Goal: Information Seeking & Learning: Learn about a topic

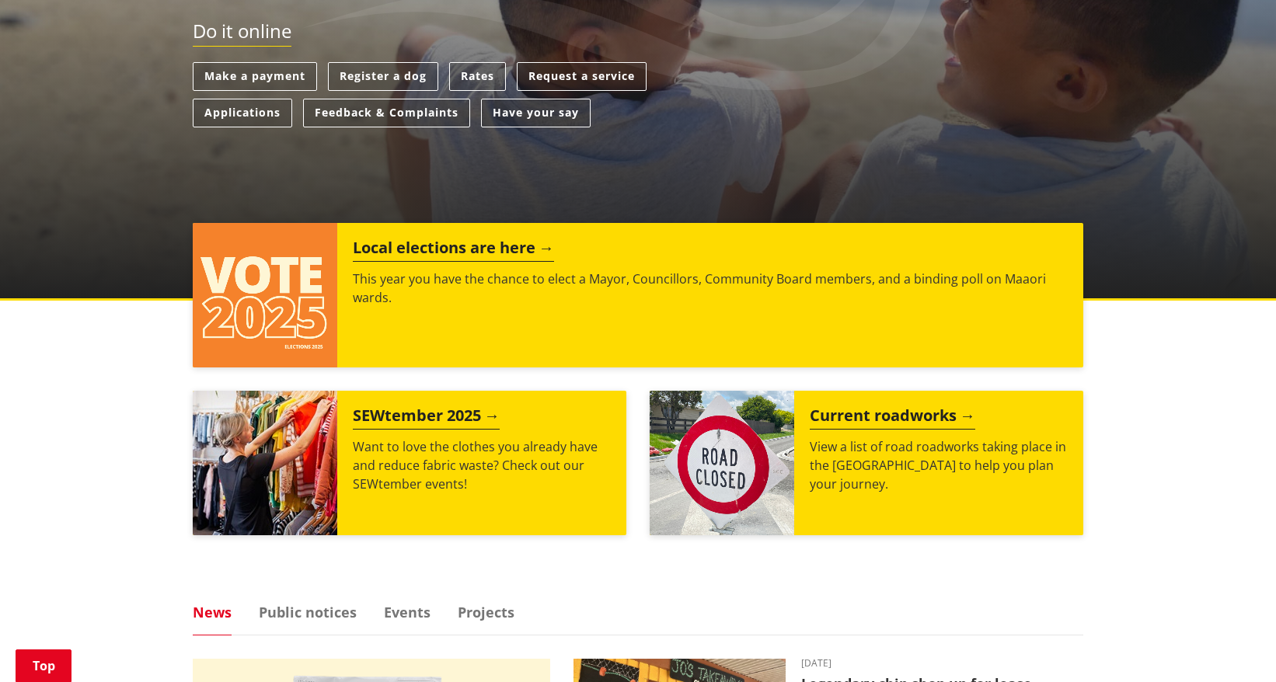
scroll to position [385, 0]
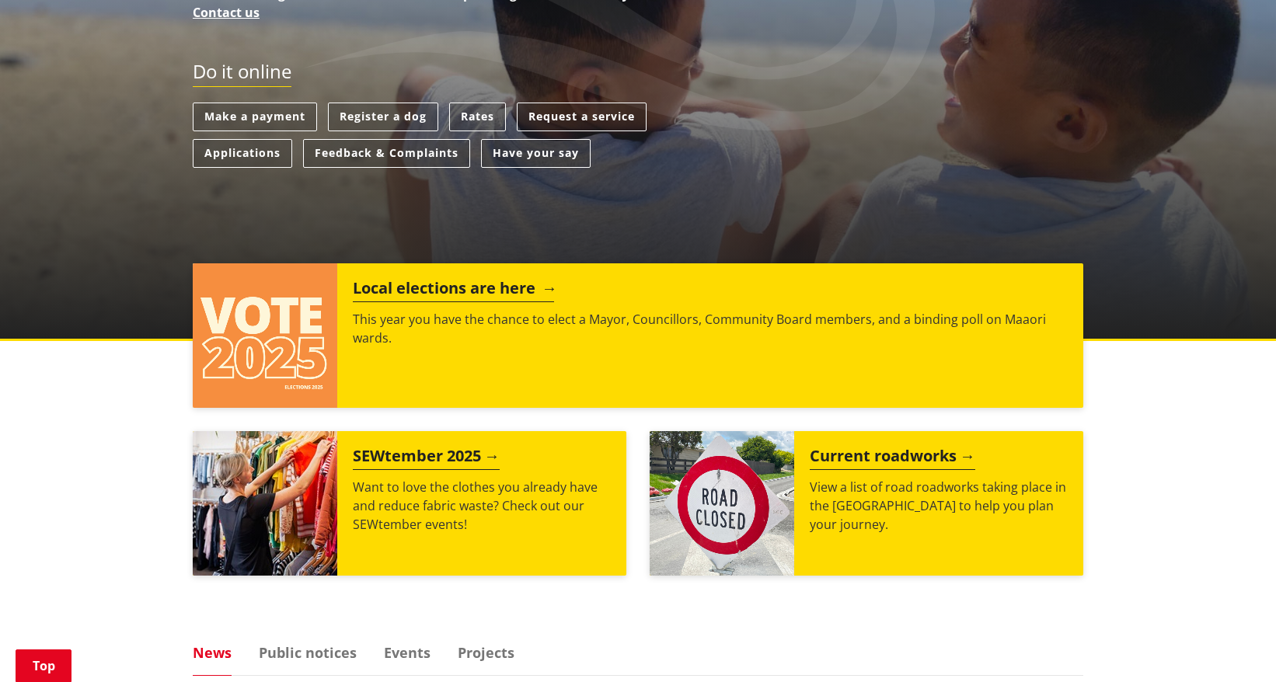
click at [465, 285] on h2 "Local elections are here" at bounding box center [453, 290] width 201 height 23
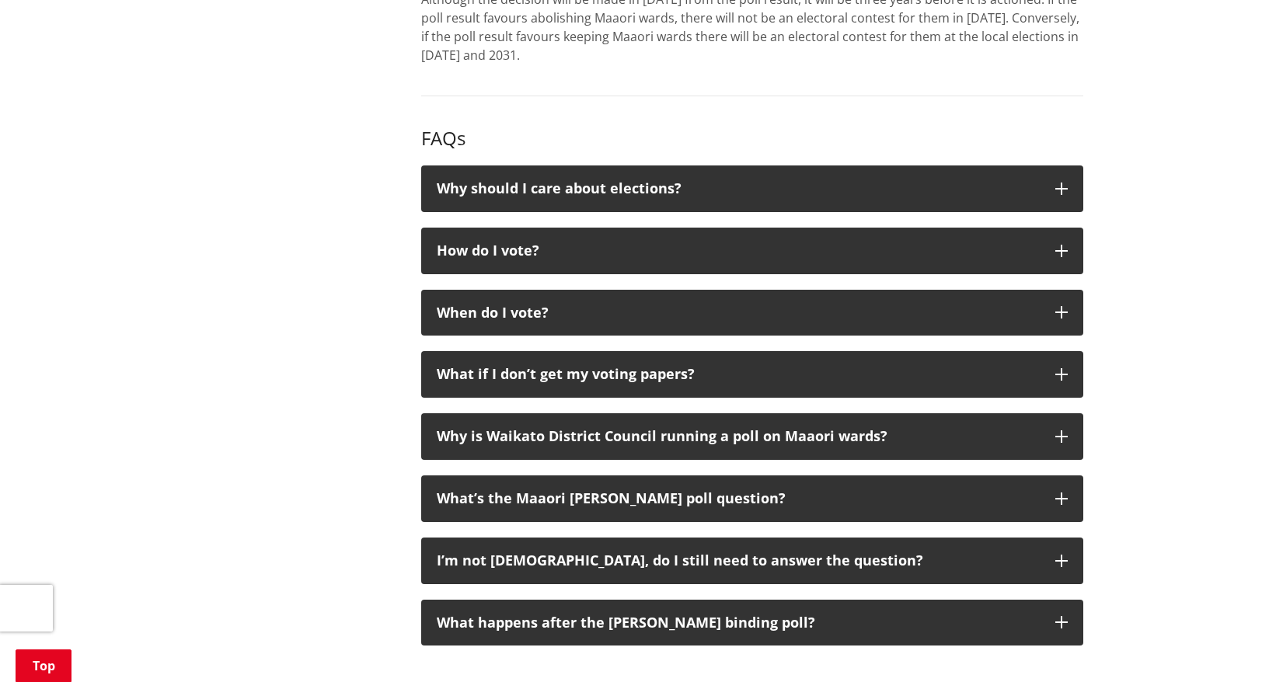
scroll to position [1556, 0]
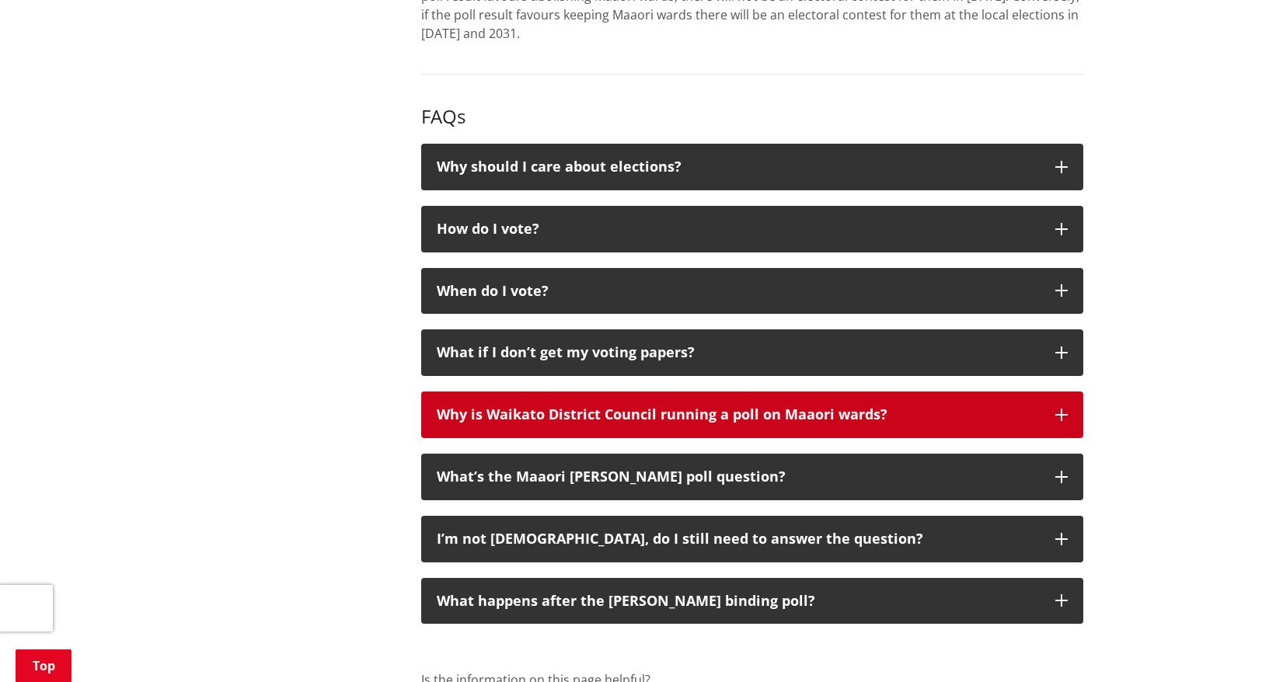
click at [1003, 419] on div "Why is Waikato District Council running a poll on Maaori wards?" at bounding box center [738, 415] width 603 height 16
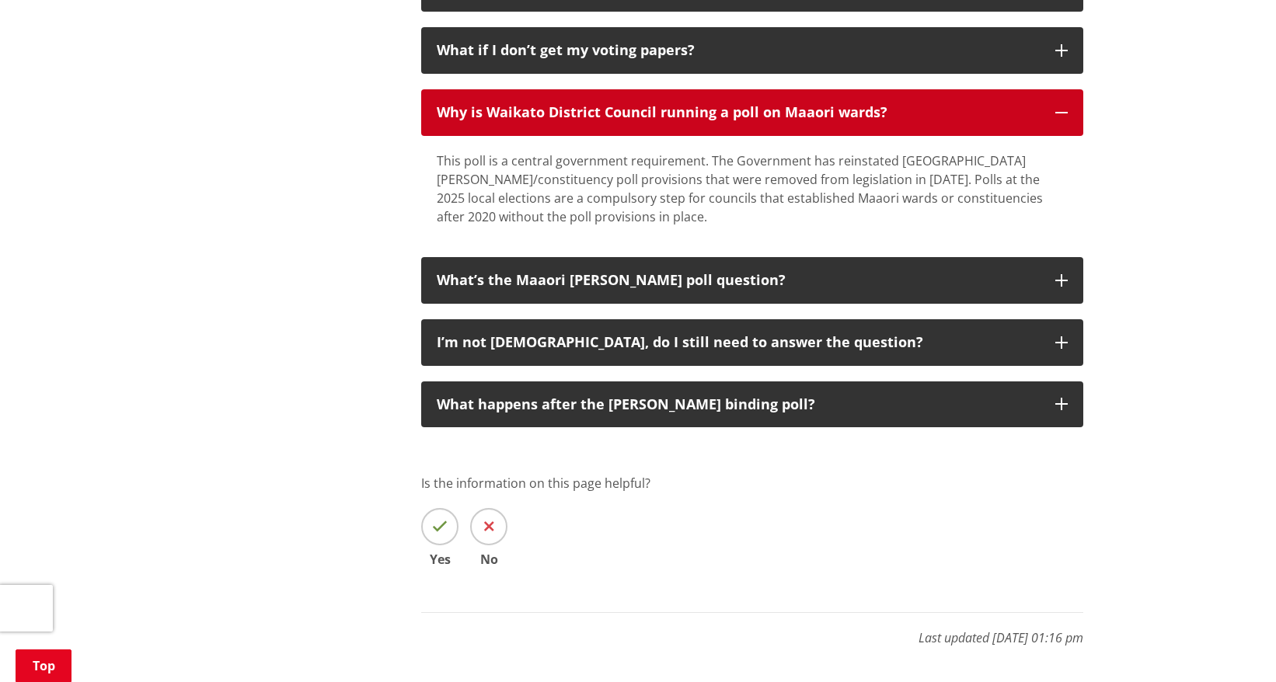
scroll to position [1856, 0]
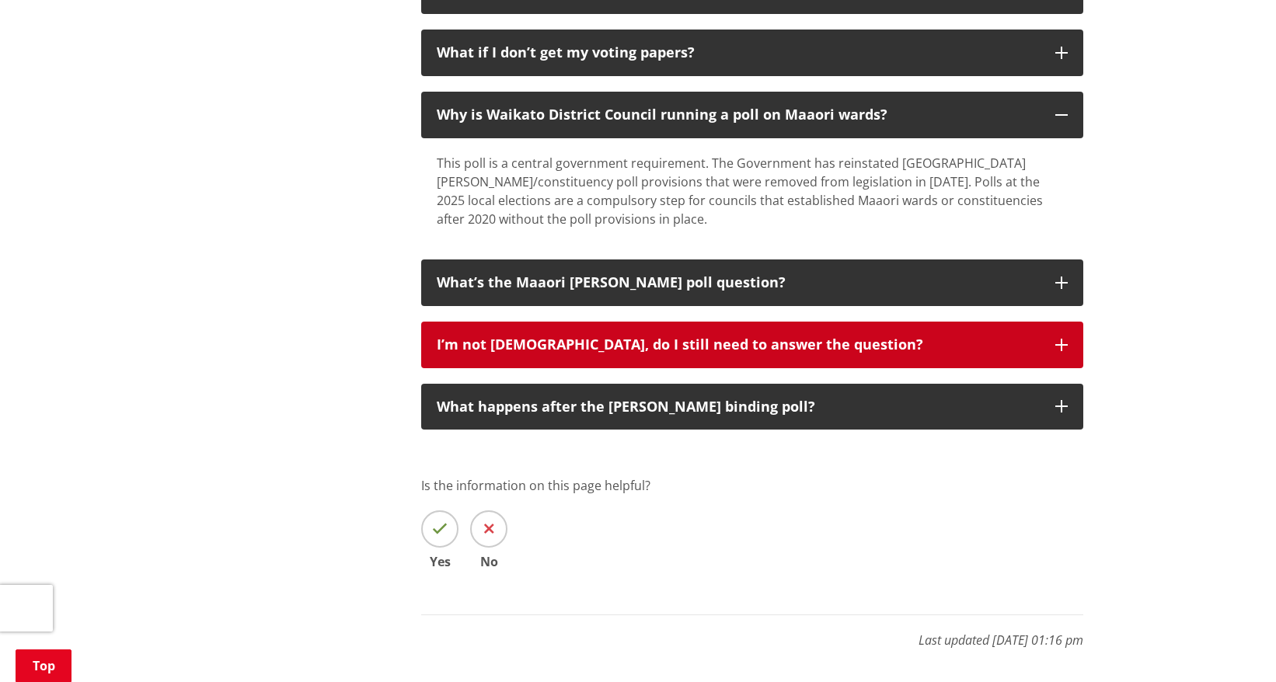
click at [913, 346] on div "I’m not Māori, do I still need to answer the question?" at bounding box center [738, 345] width 603 height 16
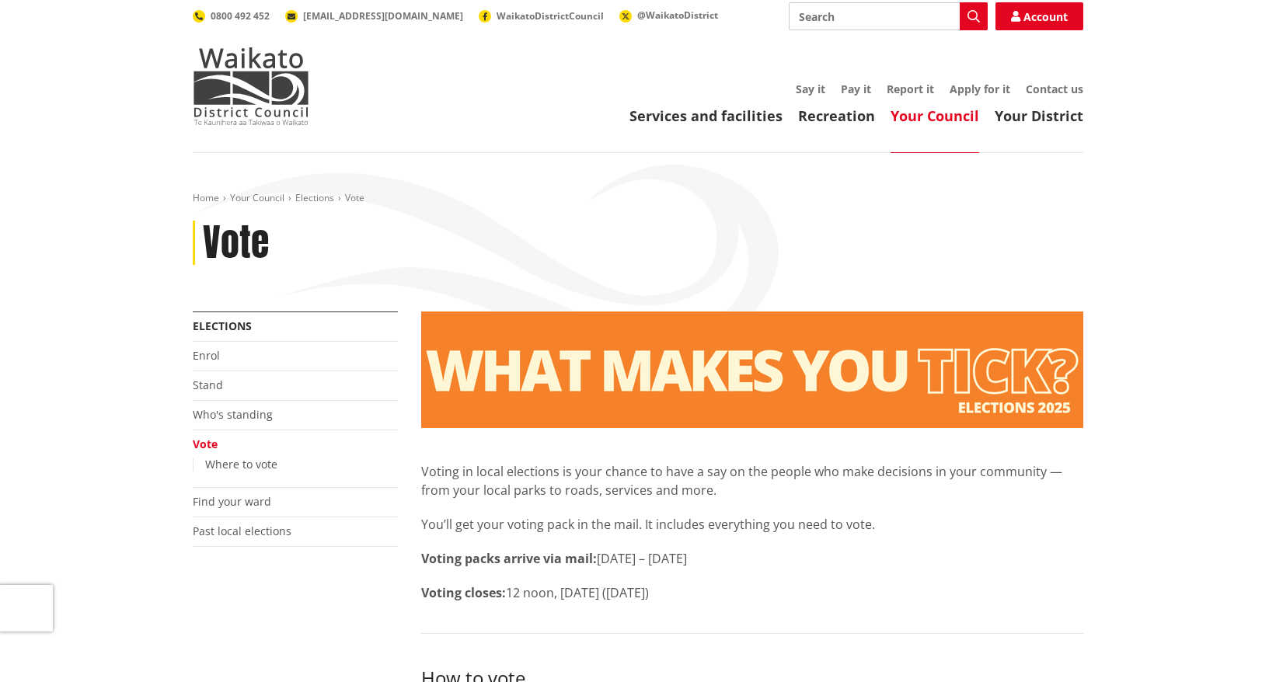
scroll to position [0, 0]
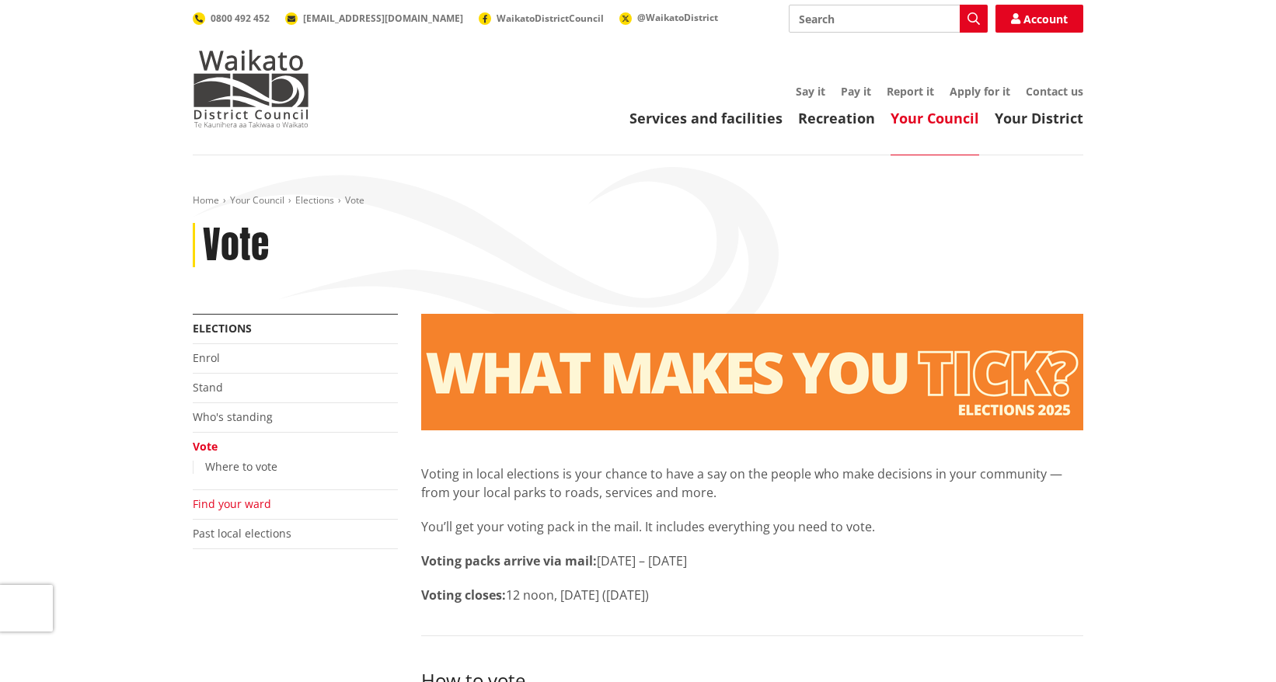
click at [257, 505] on link "Find your ward" at bounding box center [232, 504] width 78 height 15
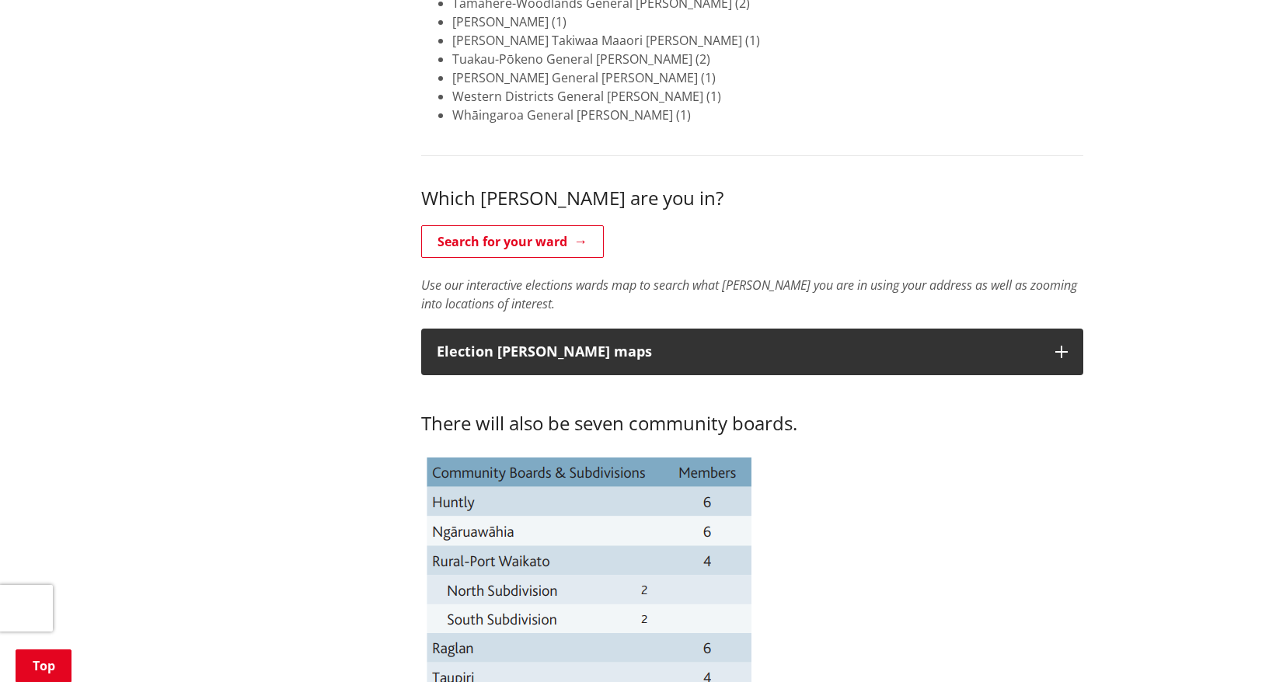
scroll to position [549, 0]
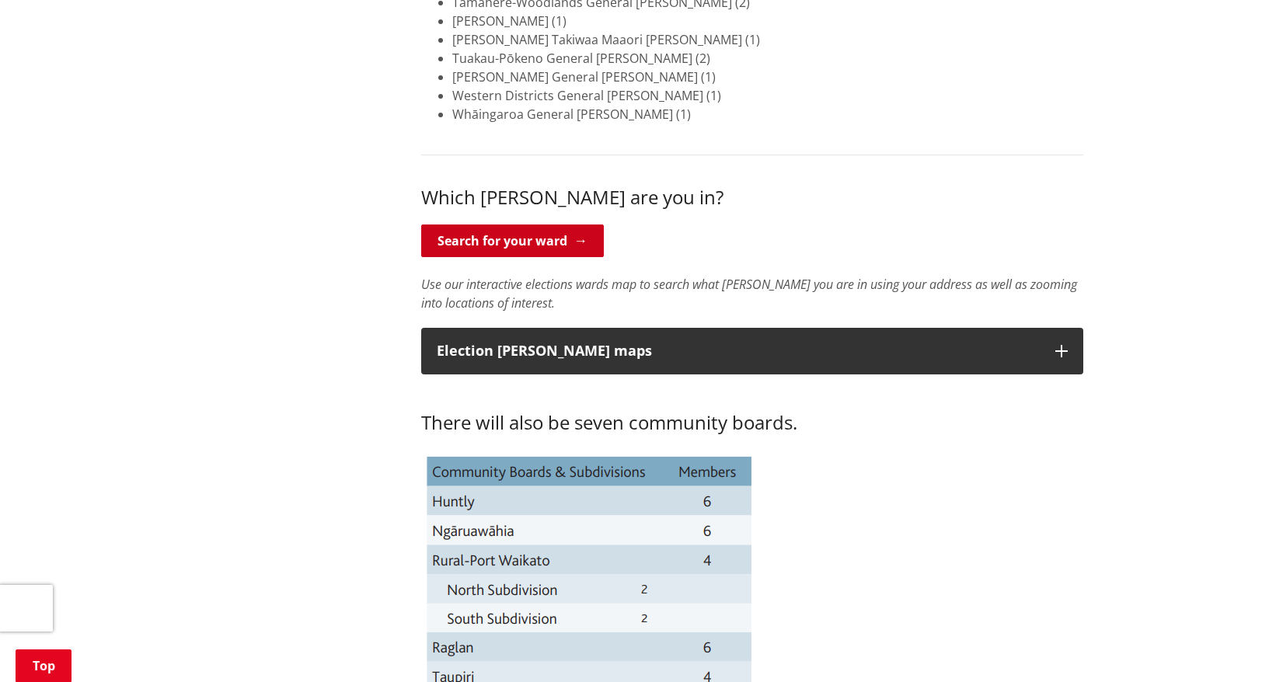
click at [462, 245] on link "Search for your ward" at bounding box center [512, 241] width 183 height 33
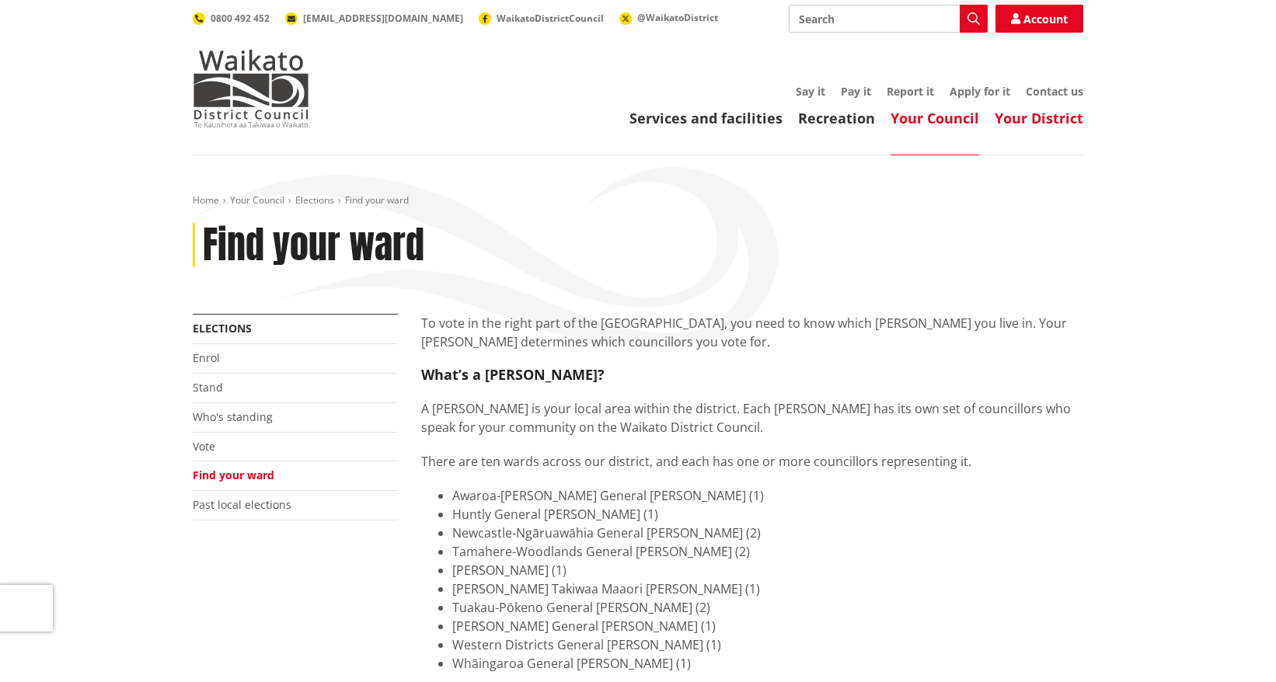
click at [1017, 118] on link "Your District" at bounding box center [1039, 118] width 89 height 19
